Goal: Navigation & Orientation: Find specific page/section

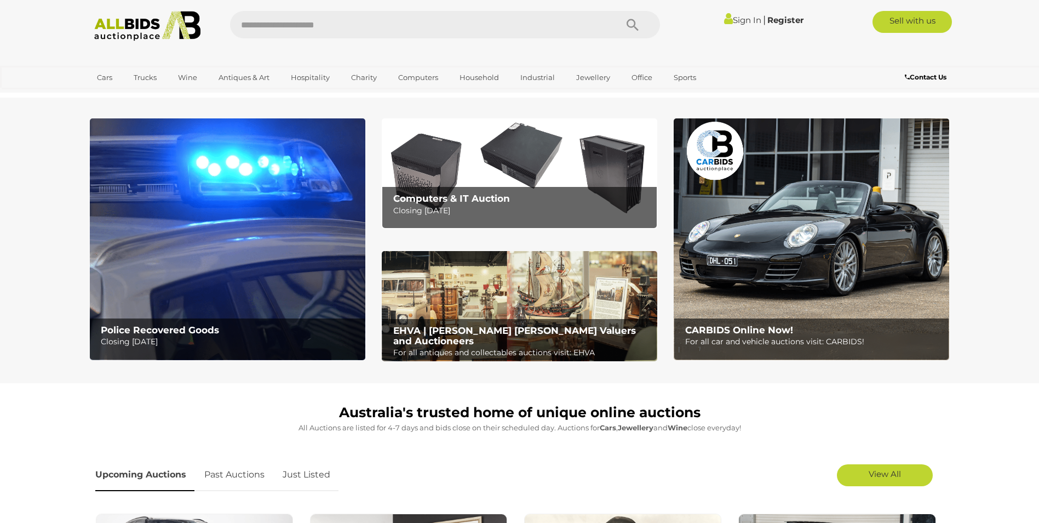
click at [202, 259] on img at bounding box center [228, 239] width 276 height 242
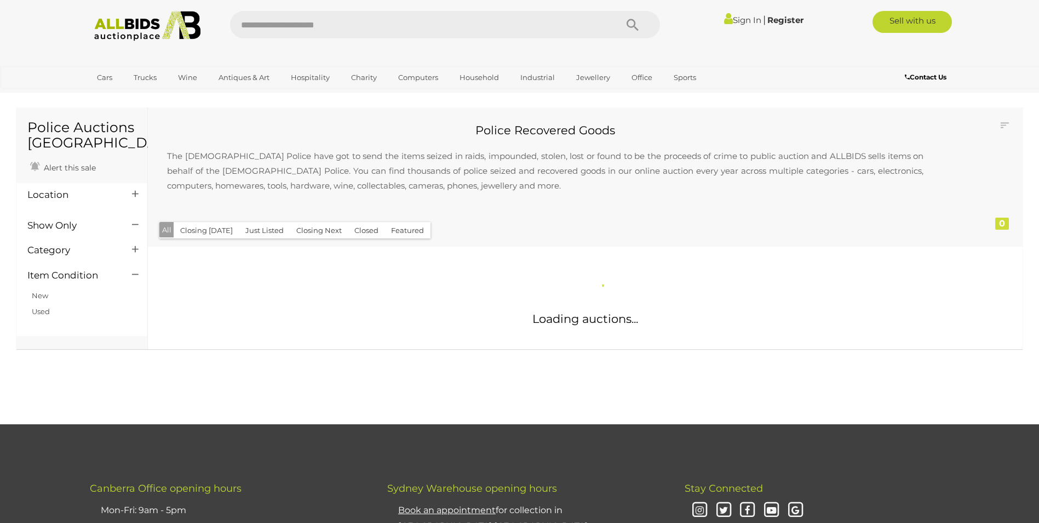
click at [124, 195] on div at bounding box center [134, 194] width 21 height 13
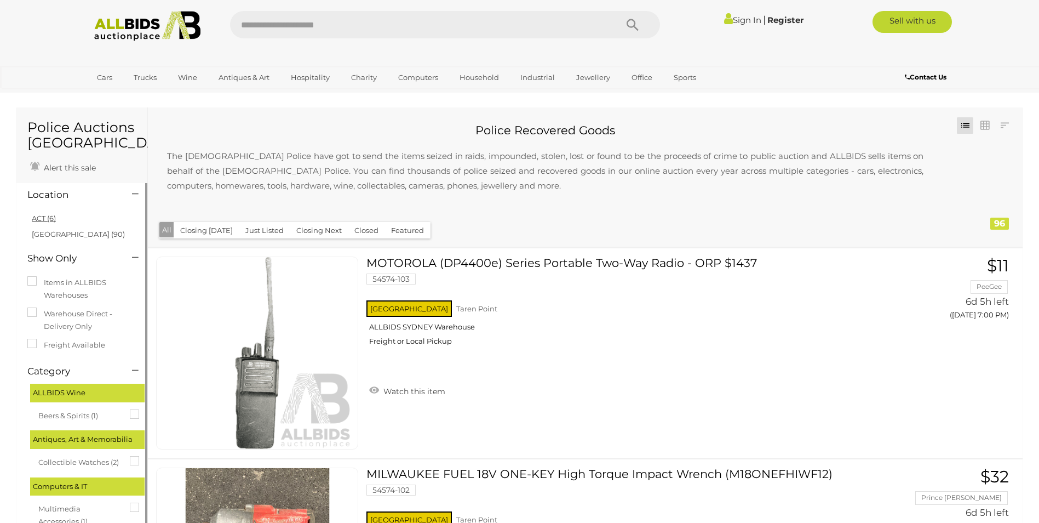
click at [38, 220] on link "ACT (6)" at bounding box center [44, 218] width 24 height 9
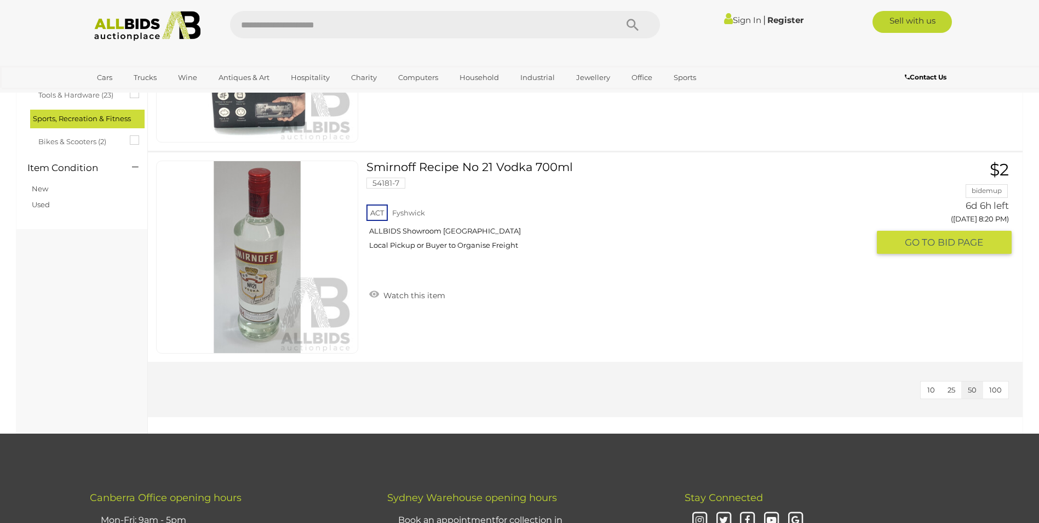
scroll to position [1260, 0]
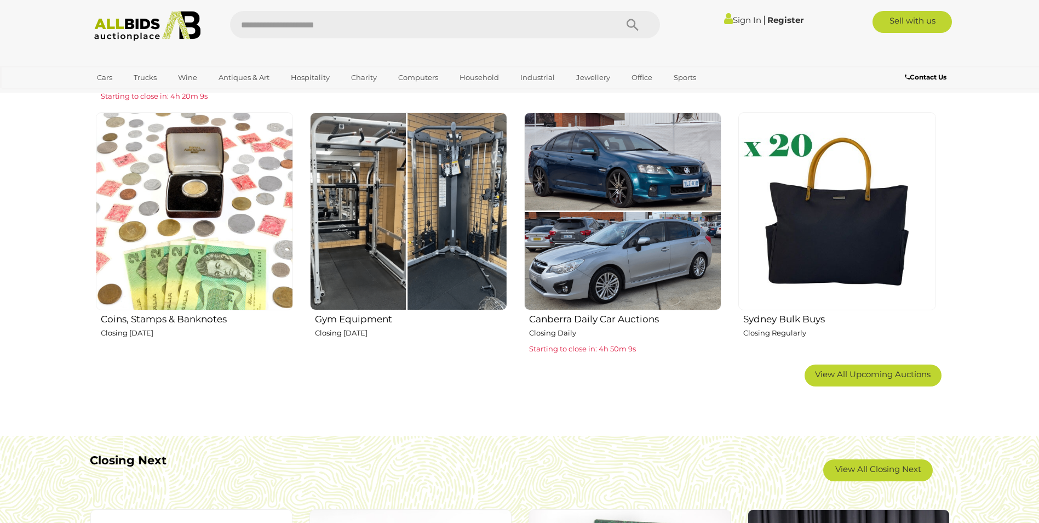
scroll to position [657, 0]
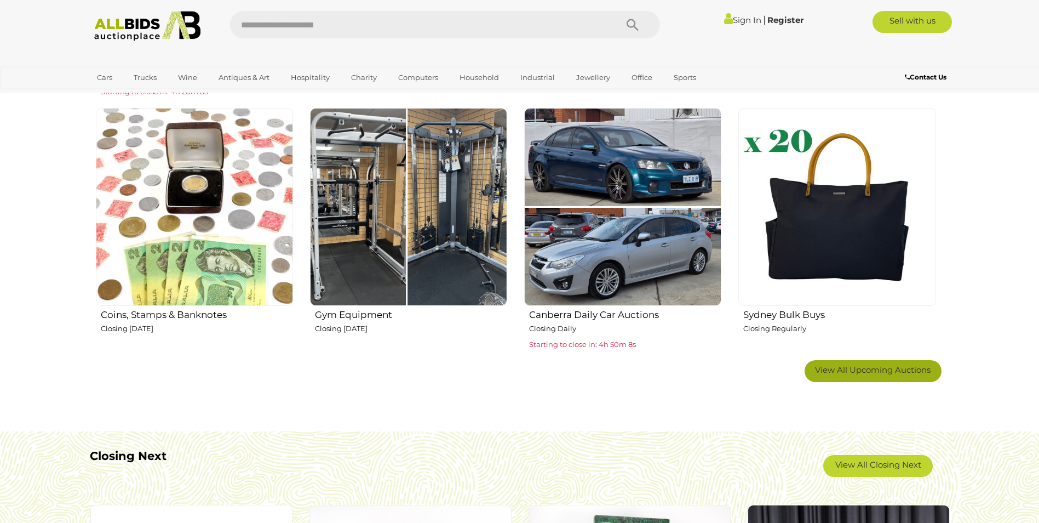
click at [830, 371] on span "View All Upcoming Auctions" at bounding box center [873, 369] width 116 height 10
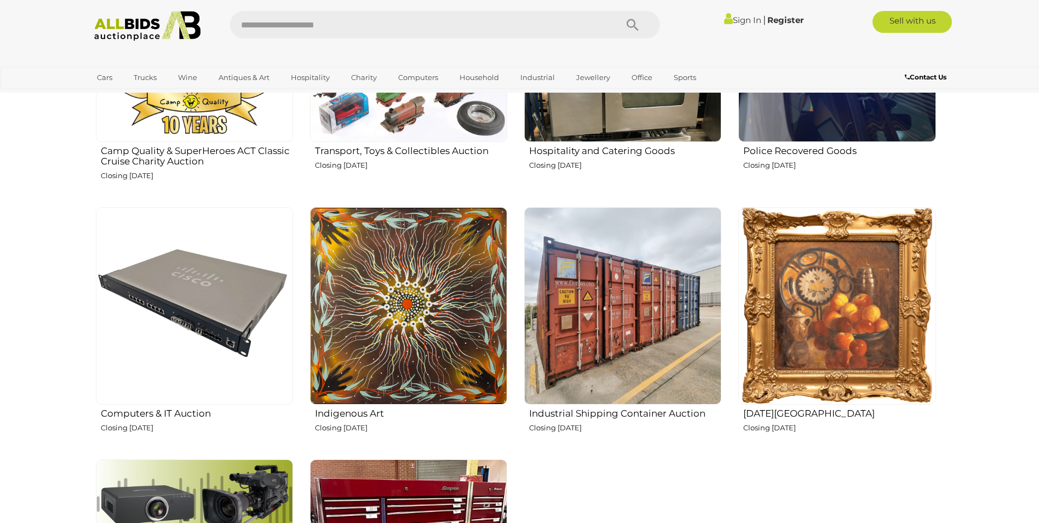
scroll to position [1315, 0]
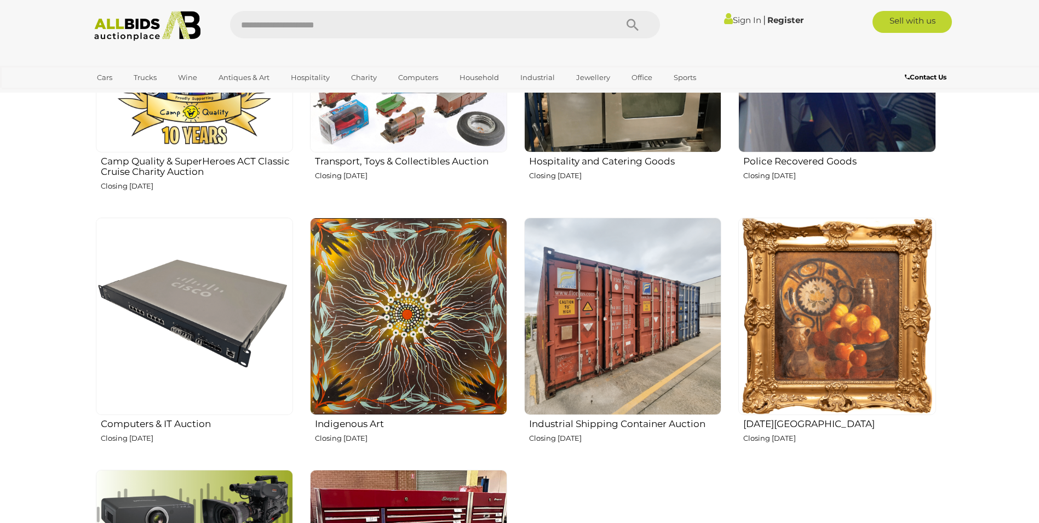
click at [782, 426] on h2 "Red Hill Estate" at bounding box center [839, 422] width 192 height 13
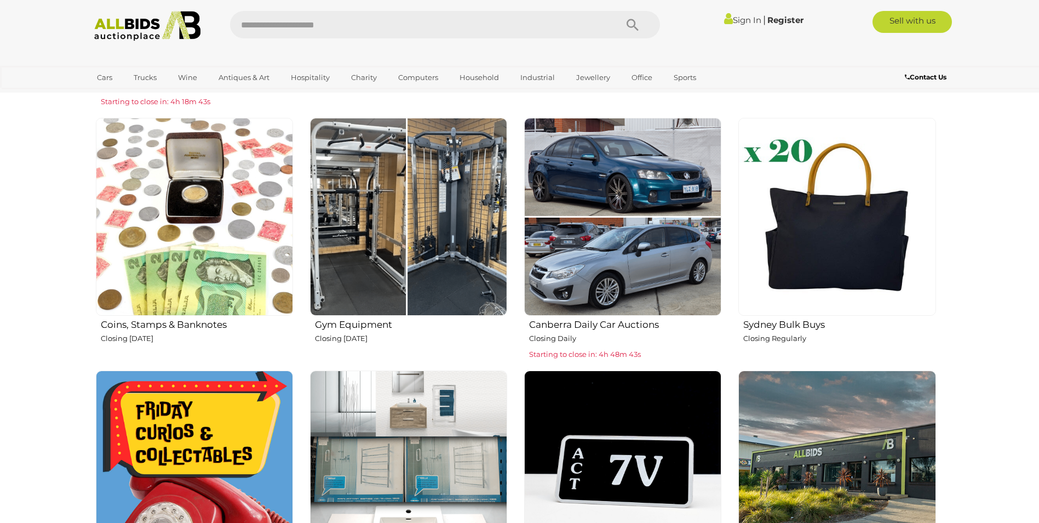
scroll to position [712, 0]
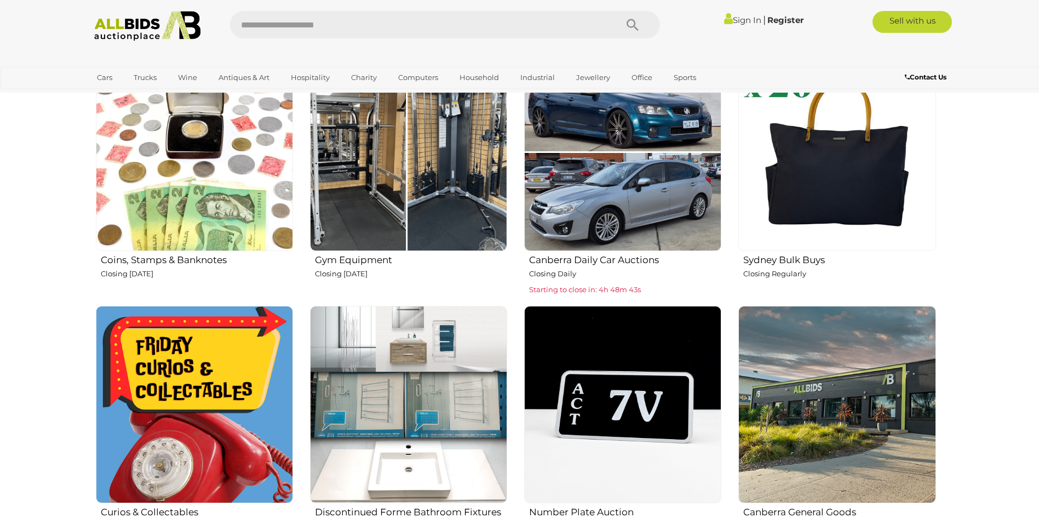
click at [386, 346] on img at bounding box center [408, 404] width 197 height 197
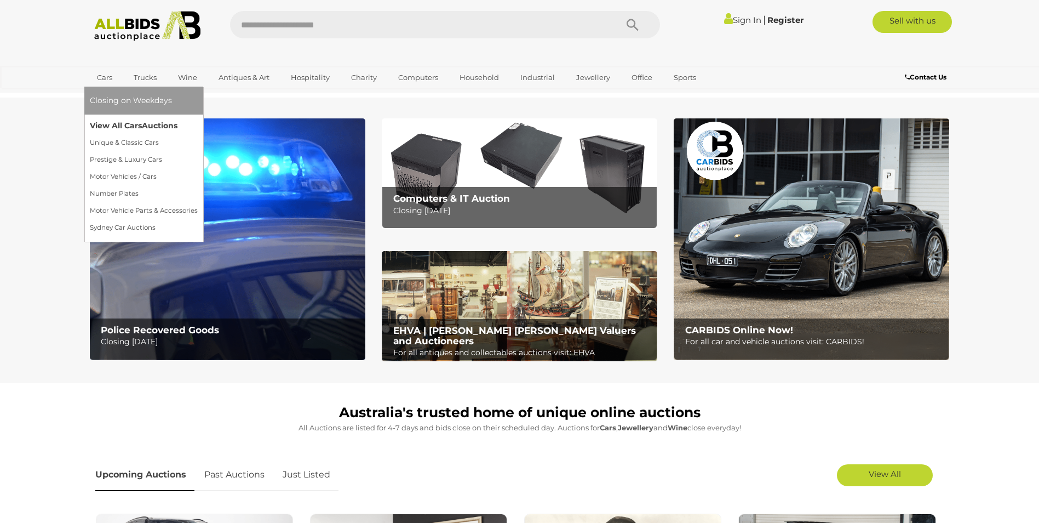
click at [107, 122] on link "View All Cars Auctions" at bounding box center [144, 125] width 108 height 17
